Goal: Check status: Check status

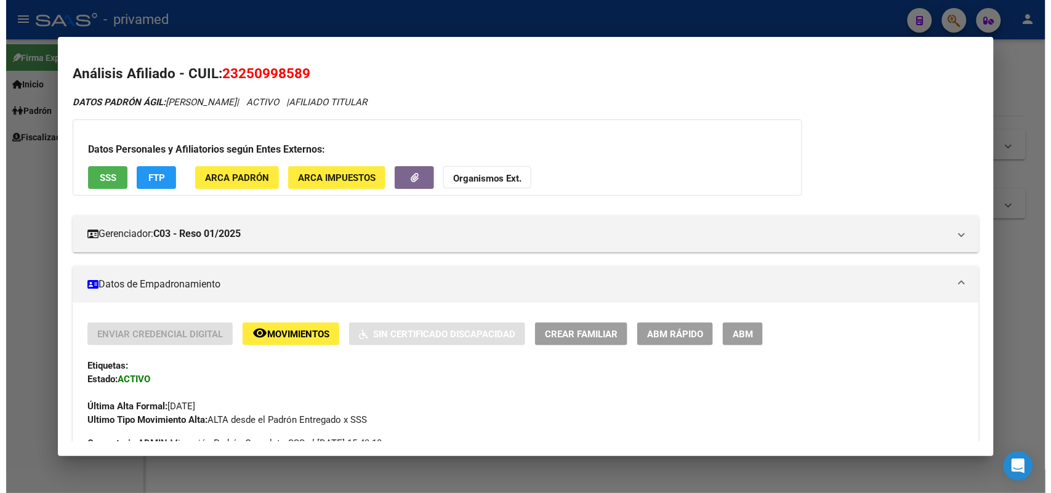
scroll to position [696, 0]
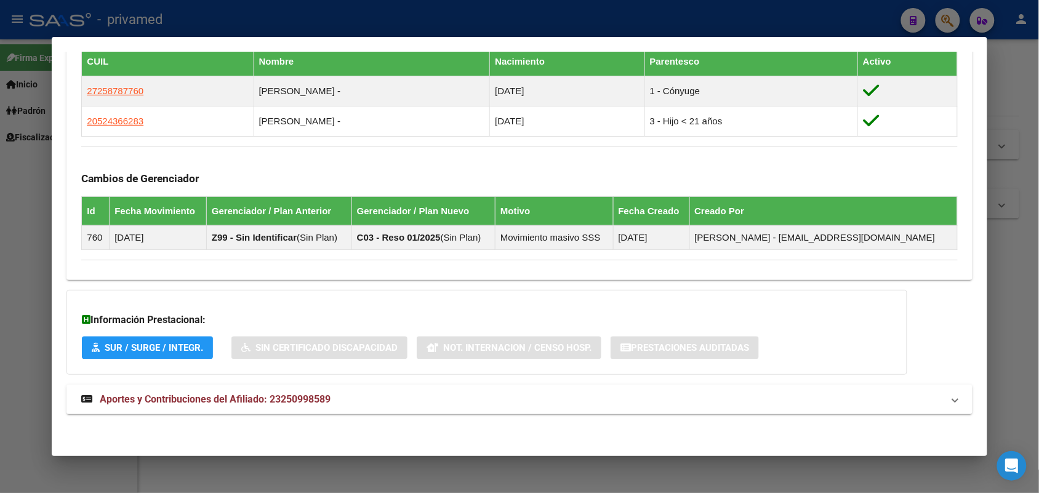
click at [1011, 222] on div at bounding box center [519, 246] width 1039 height 493
click at [1012, 222] on div at bounding box center [519, 246] width 1039 height 493
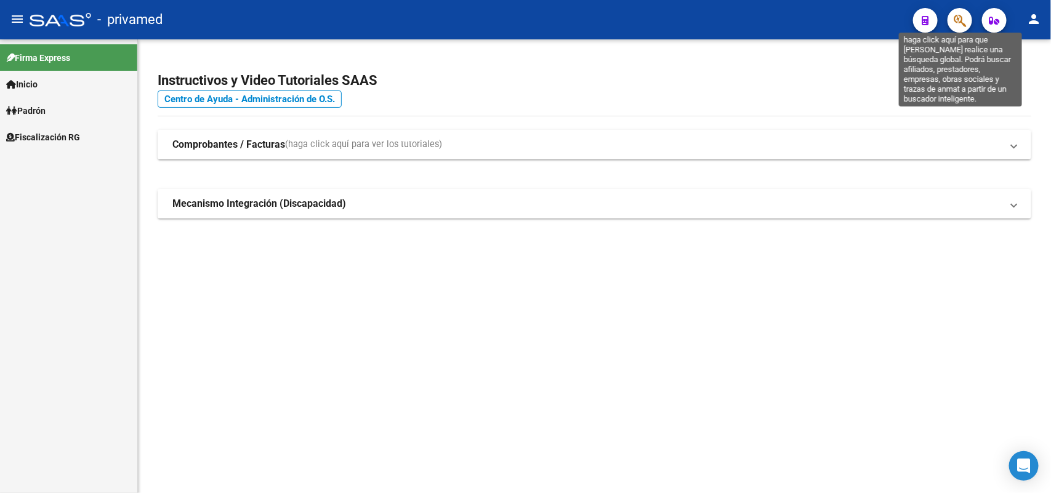
click at [962, 23] on icon "button" at bounding box center [960, 21] width 12 height 14
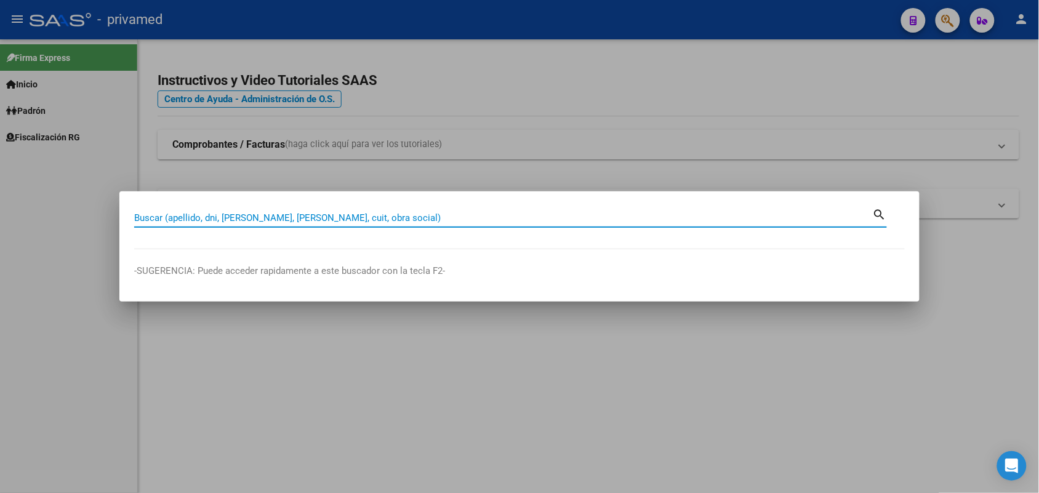
paste input "20335053681"
type input "20335053681"
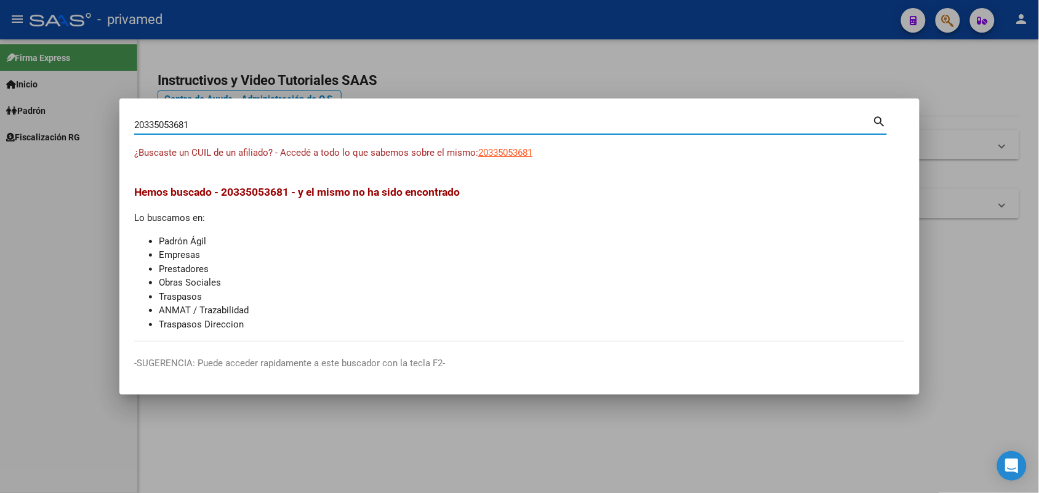
click at [974, 339] on div at bounding box center [519, 246] width 1039 height 493
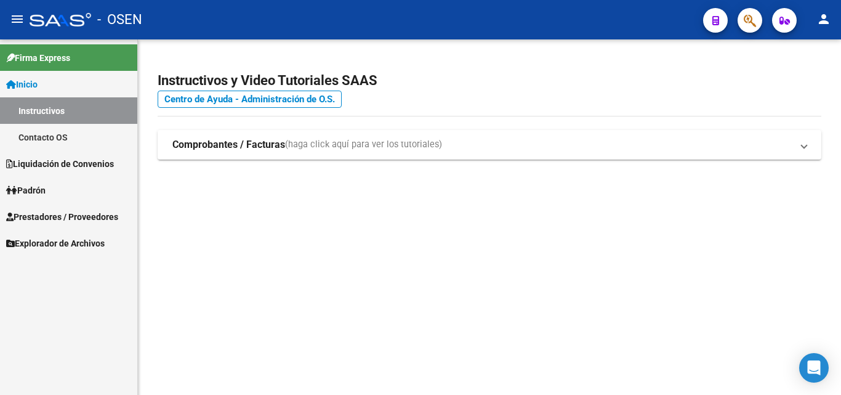
click at [736, 28] on div at bounding box center [745, 19] width 34 height 25
click at [746, 28] on span "button" at bounding box center [750, 20] width 12 height 25
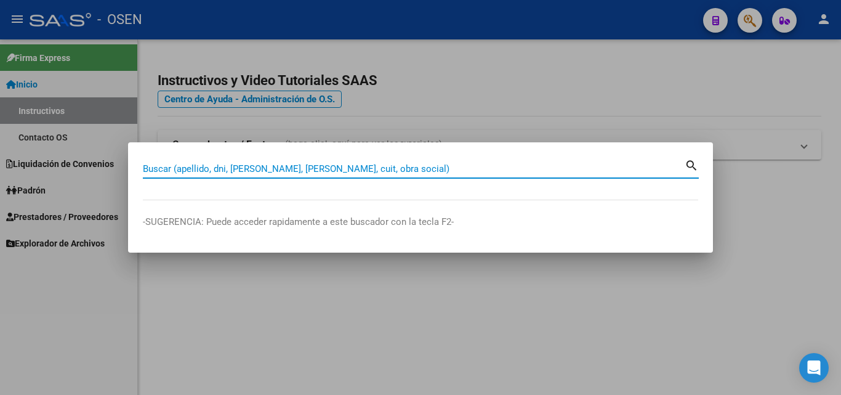
paste input "20335053681"
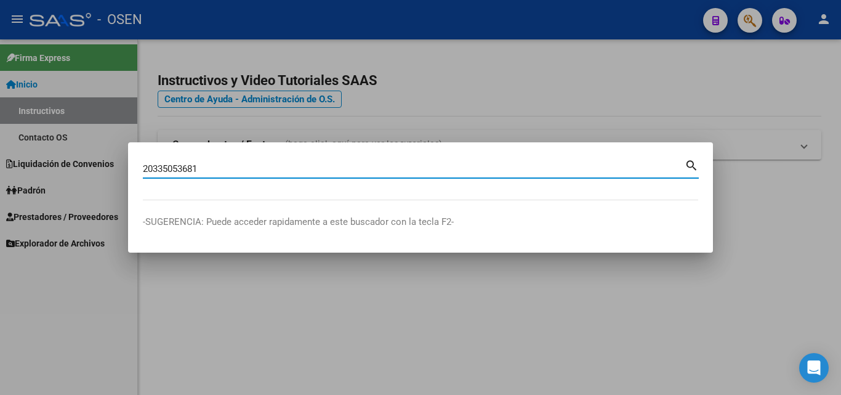
type input "20335053681"
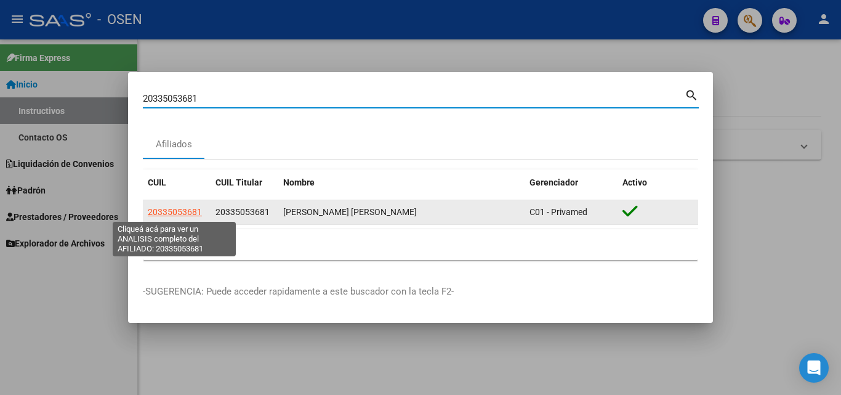
click at [184, 216] on span "20335053681" at bounding box center [175, 212] width 54 height 10
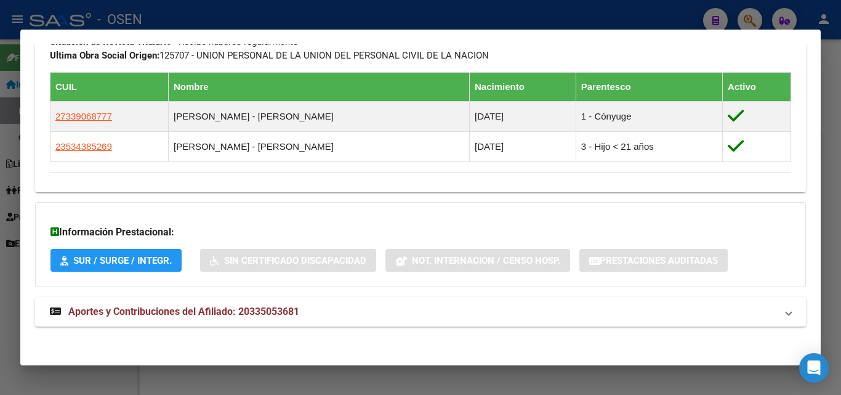
scroll to position [679, 0]
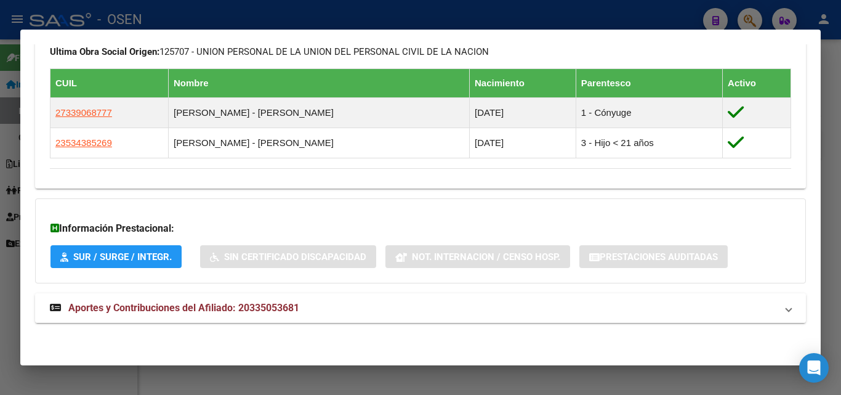
click at [299, 297] on mat-expansion-panel-header "Aportes y Contribuciones del Afiliado: 20335053681" at bounding box center [420, 308] width 771 height 30
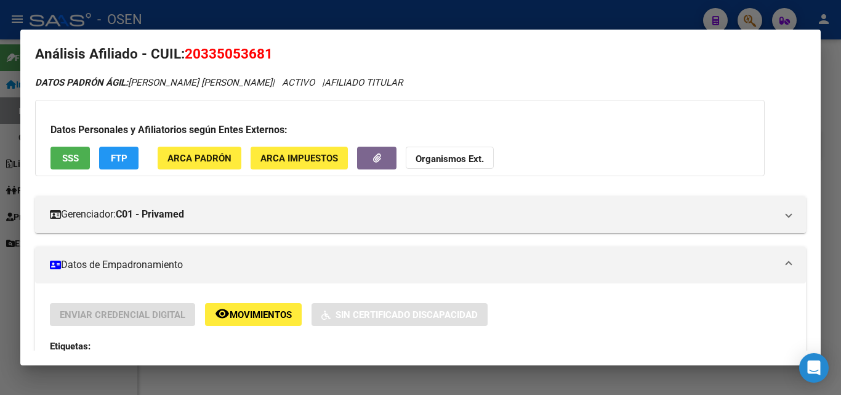
scroll to position [0, 0]
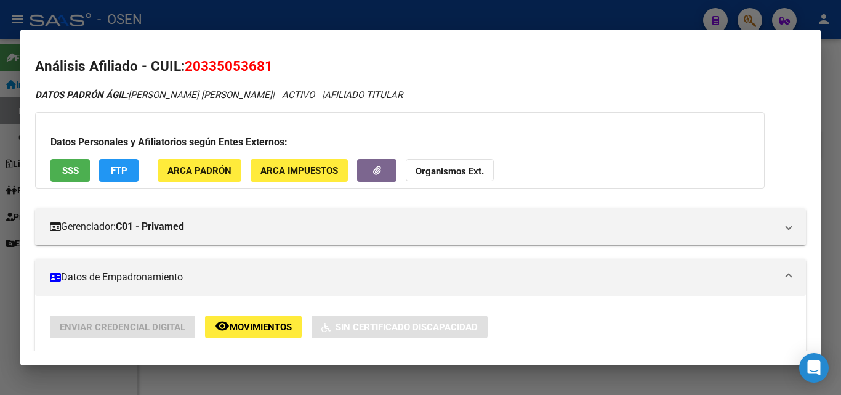
click at [831, 210] on div at bounding box center [420, 197] width 841 height 395
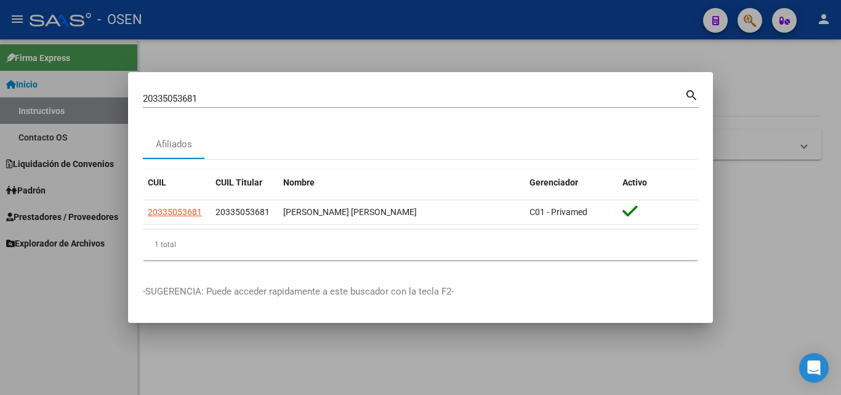
click at [824, 218] on div at bounding box center [420, 197] width 841 height 395
